Goal: Transaction & Acquisition: Purchase product/service

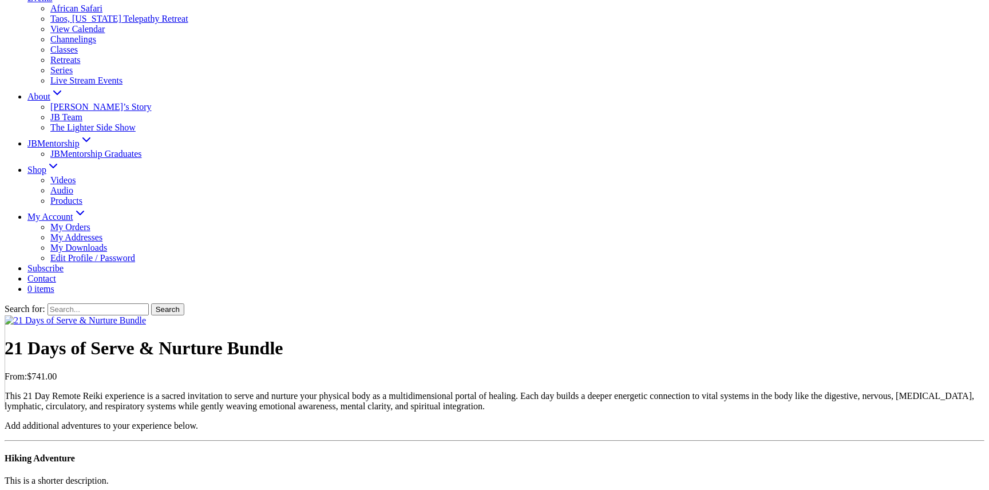
scroll to position [291, 0]
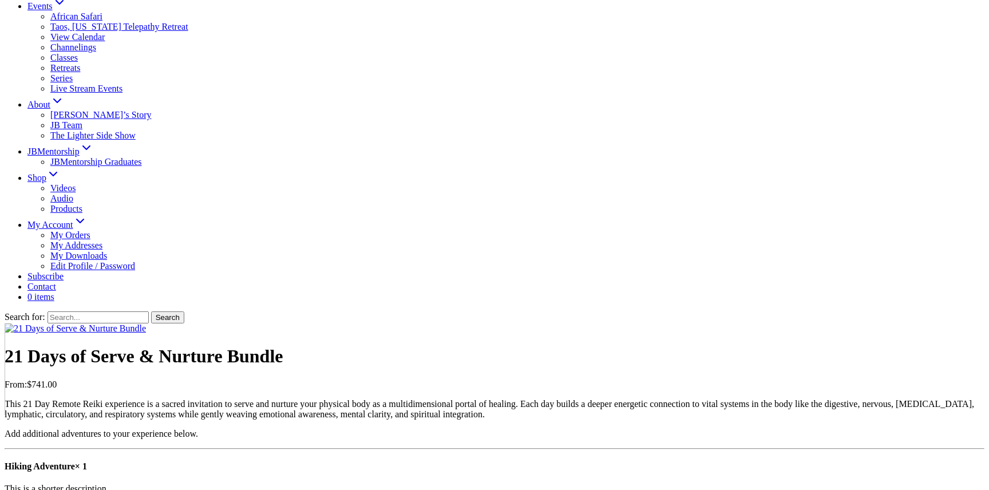
type input "1"
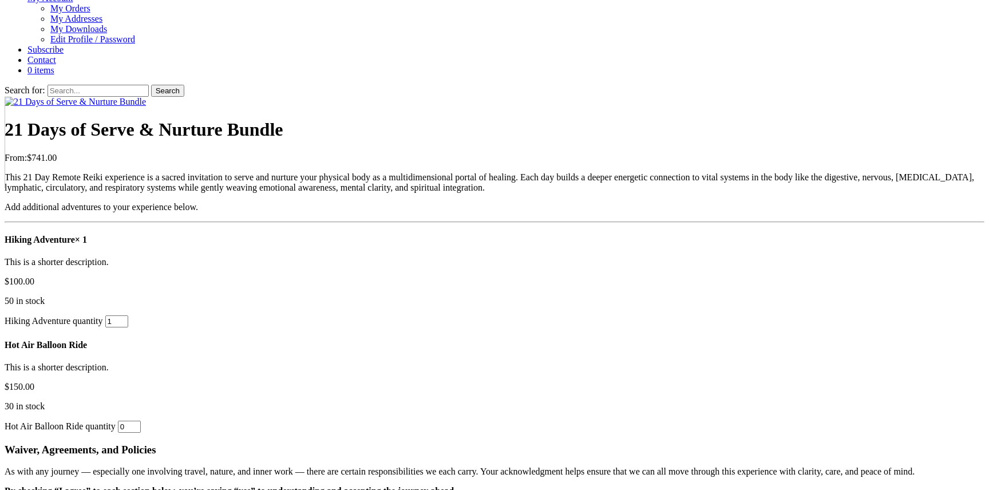
scroll to position [921, 0]
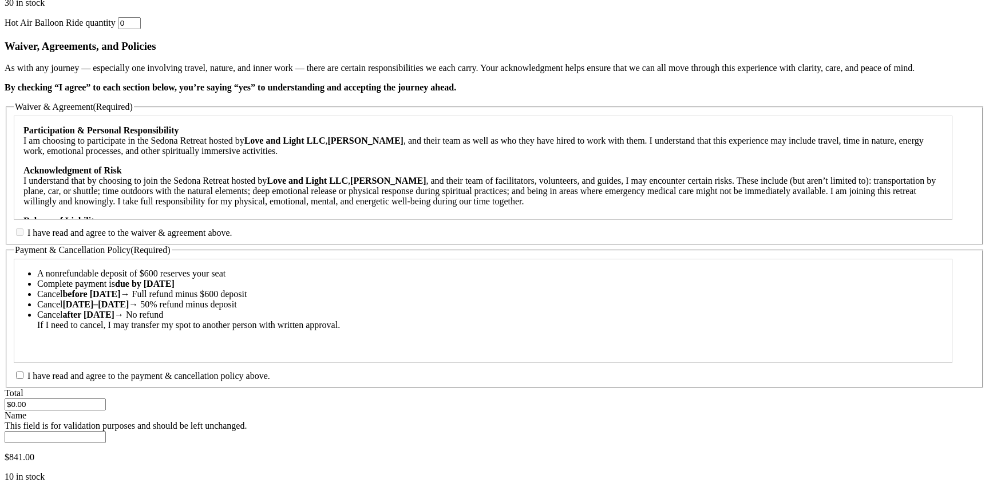
drag, startPoint x: 414, startPoint y: 283, endPoint x: 415, endPoint y: 276, distance: 6.3
click at [23, 371] on input "I have read and agree to the payment & cancellation policy above." at bounding box center [19, 374] width 7 height 7
checkbox input "true"
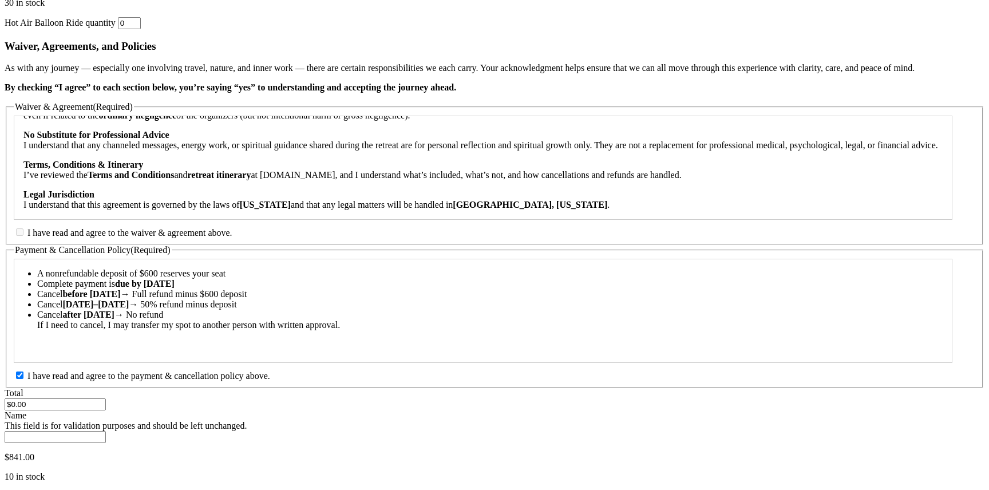
scroll to position [568, 0]
click at [23, 228] on input "I have read and agree to the waiver & agreement above." at bounding box center [19, 231] width 7 height 7
checkbox input "true"
click at [50, 489] on button "Add to cart" at bounding box center [28, 497] width 46 height 12
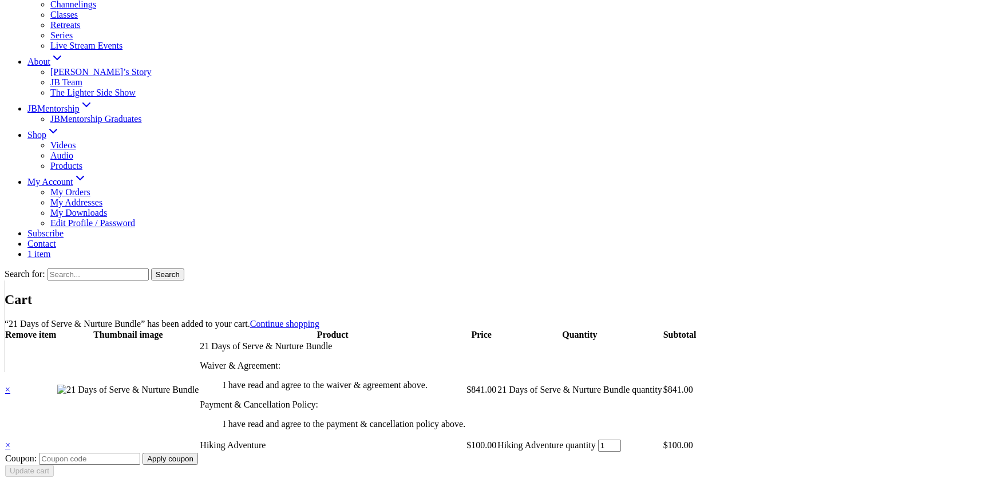
scroll to position [356, 0]
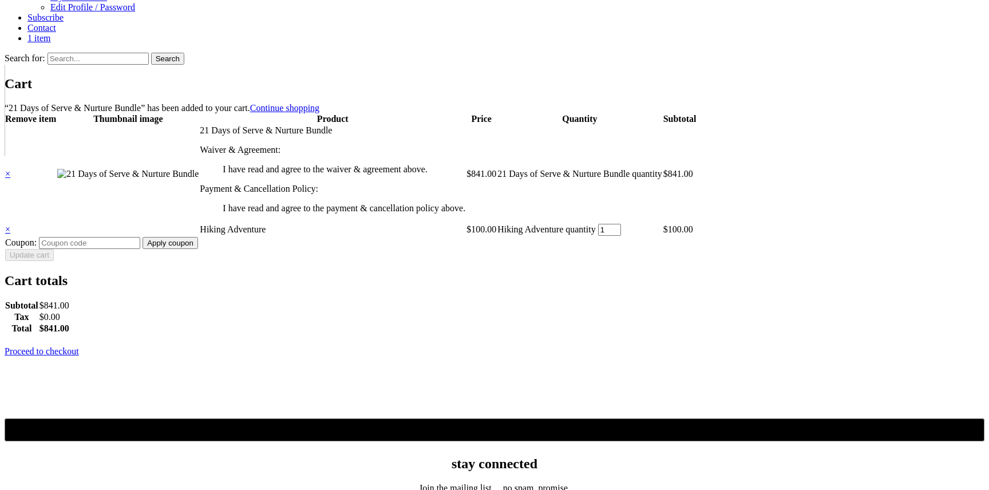
scroll to position [578, 0]
